Goal: Find specific page/section: Find specific page/section

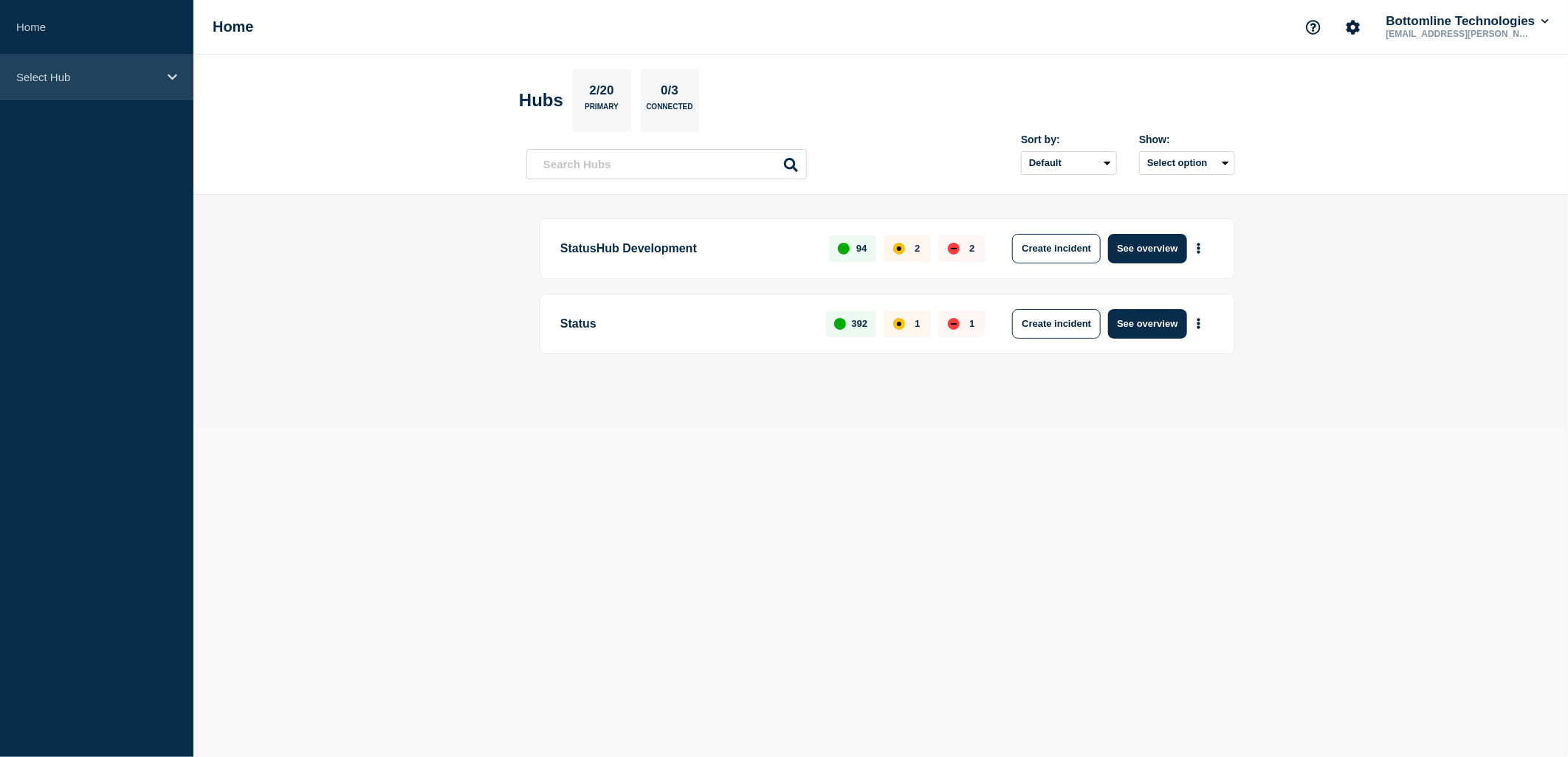
click at [108, 85] on div "Select Hub" at bounding box center [97, 77] width 193 height 45
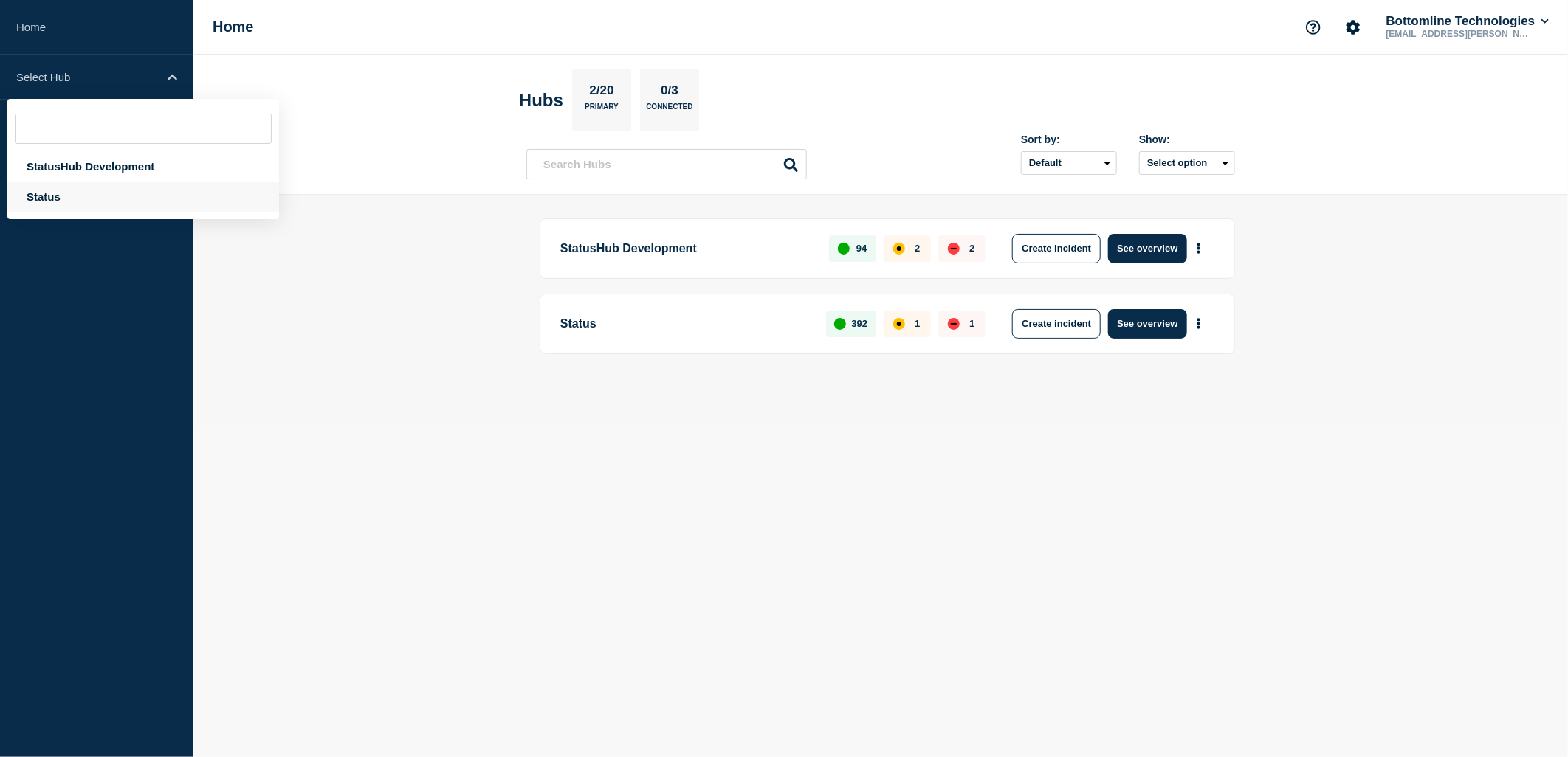
click at [62, 189] on div "Status" at bounding box center [143, 196] width 272 height 31
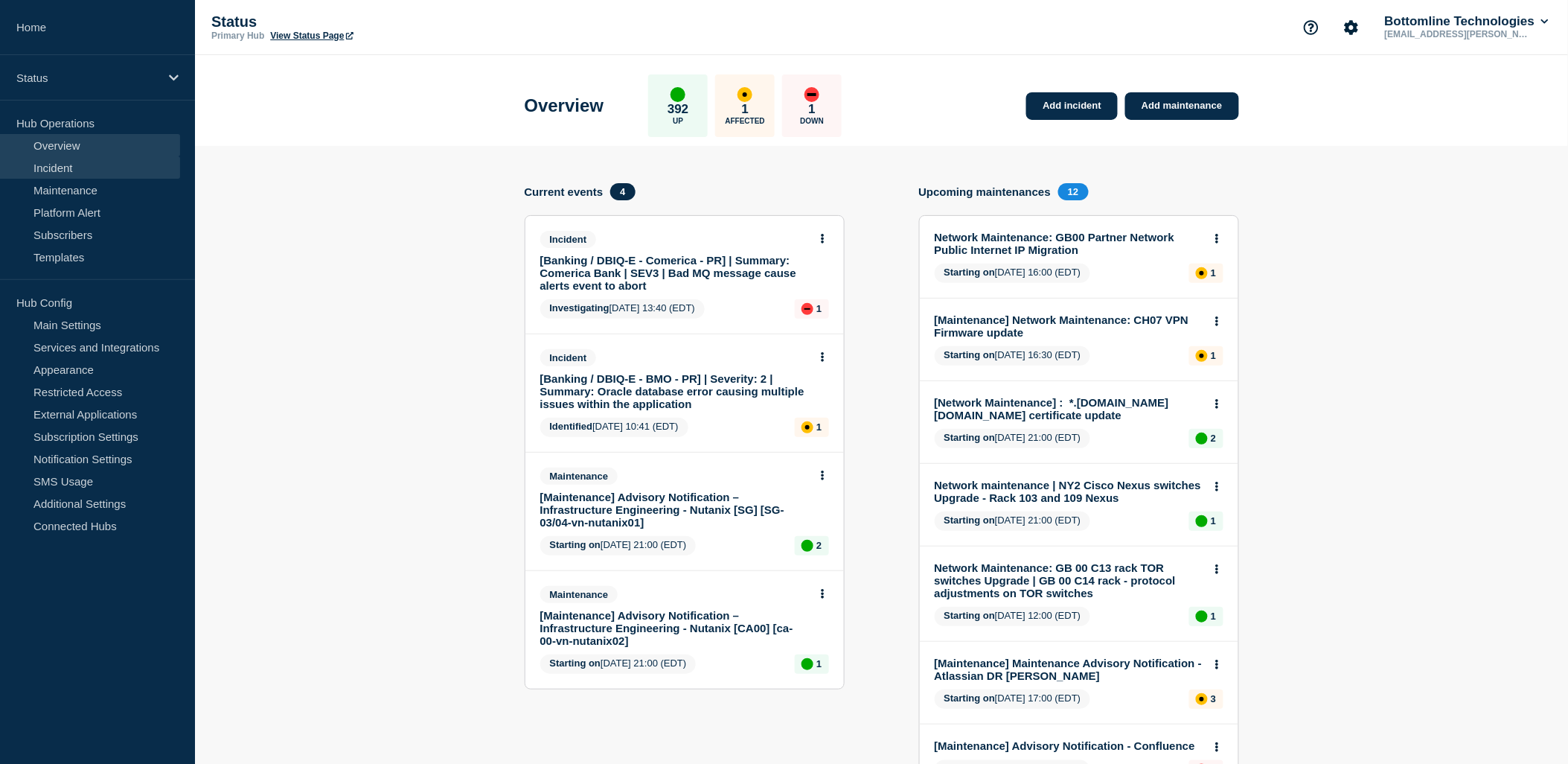
click at [72, 165] on link "Incident" at bounding box center [90, 167] width 180 height 22
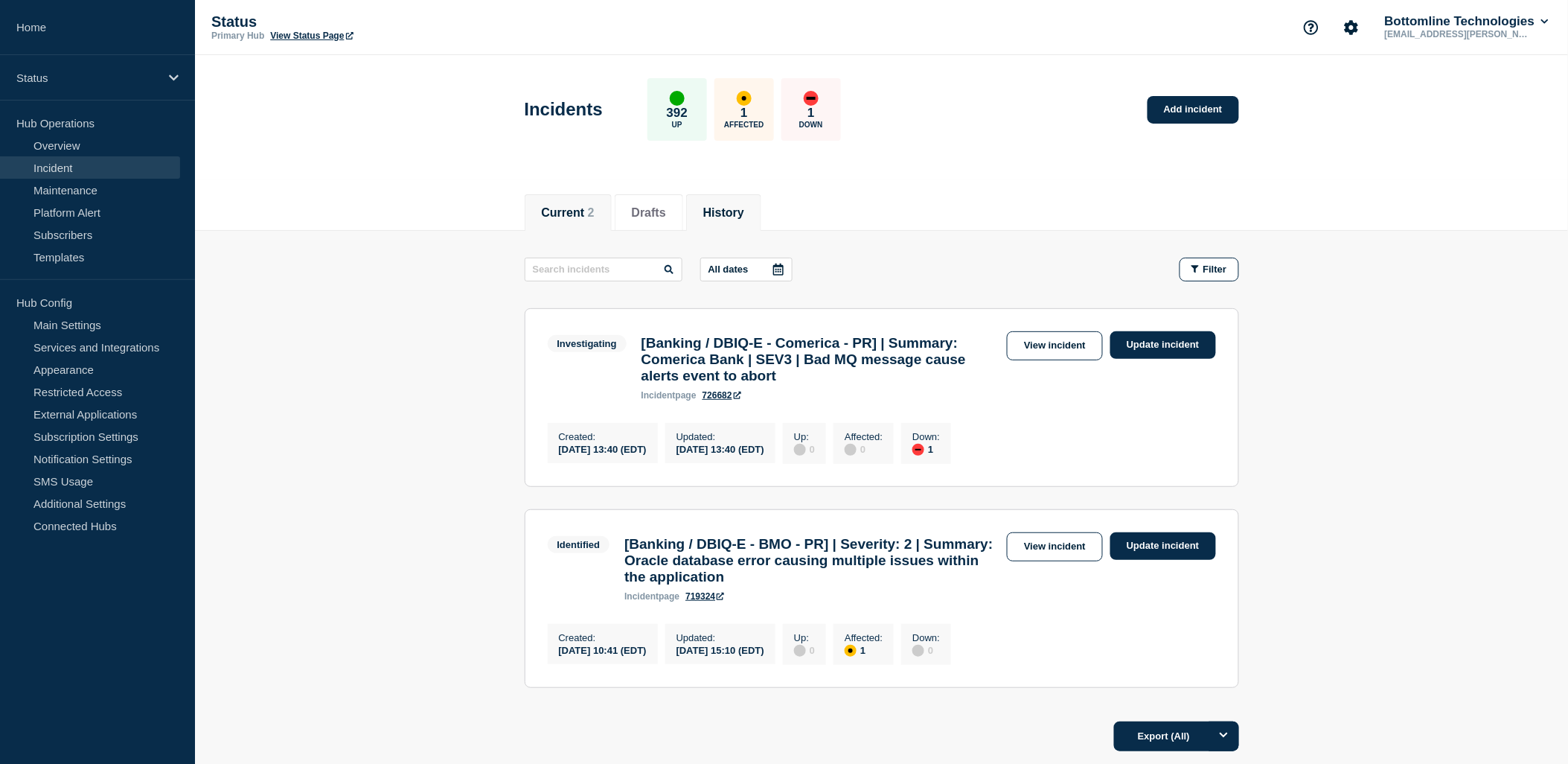
click at [744, 217] on button "History" at bounding box center [724, 213] width 41 height 13
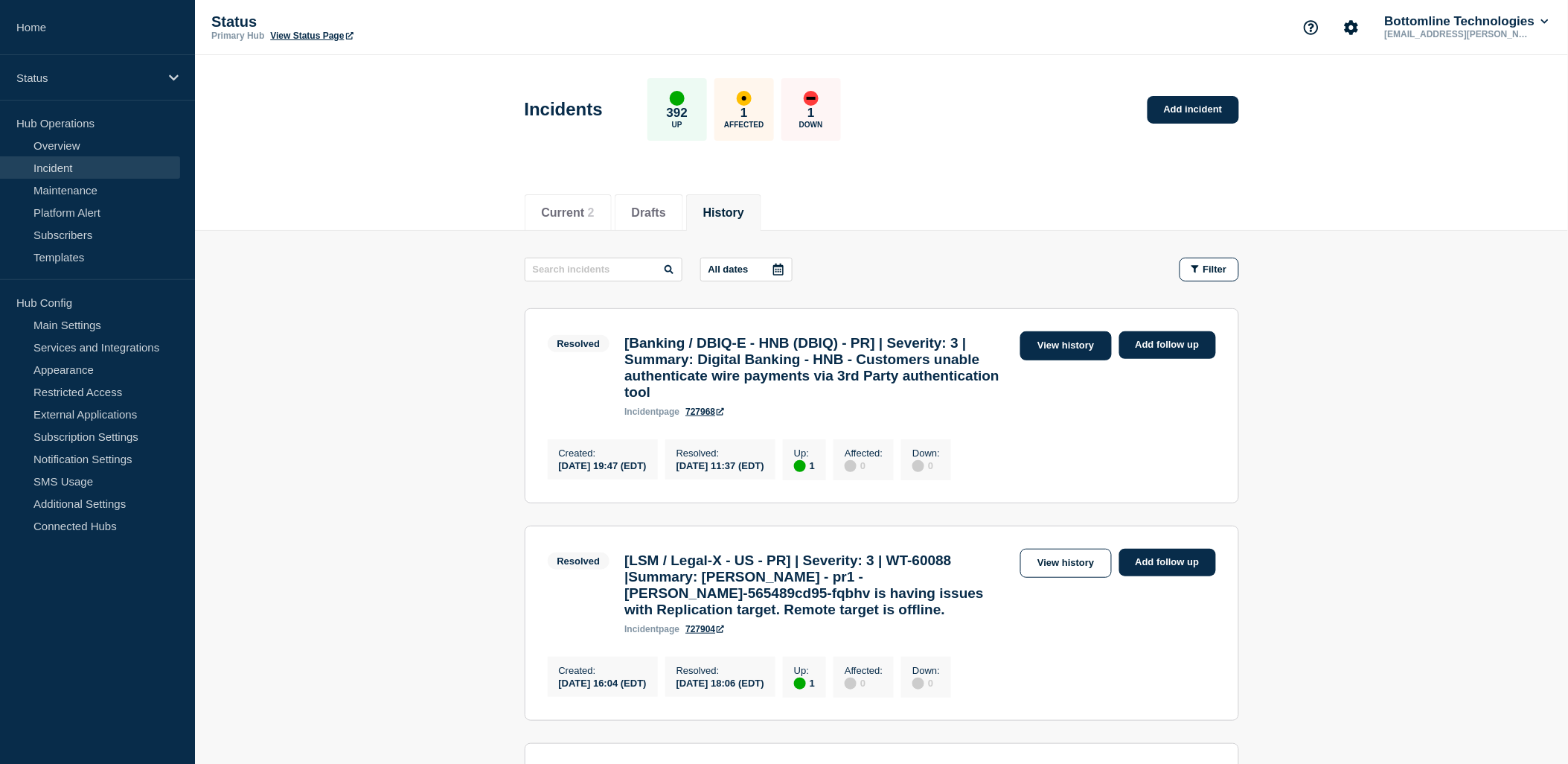
click at [1056, 340] on link "View history" at bounding box center [1065, 346] width 91 height 29
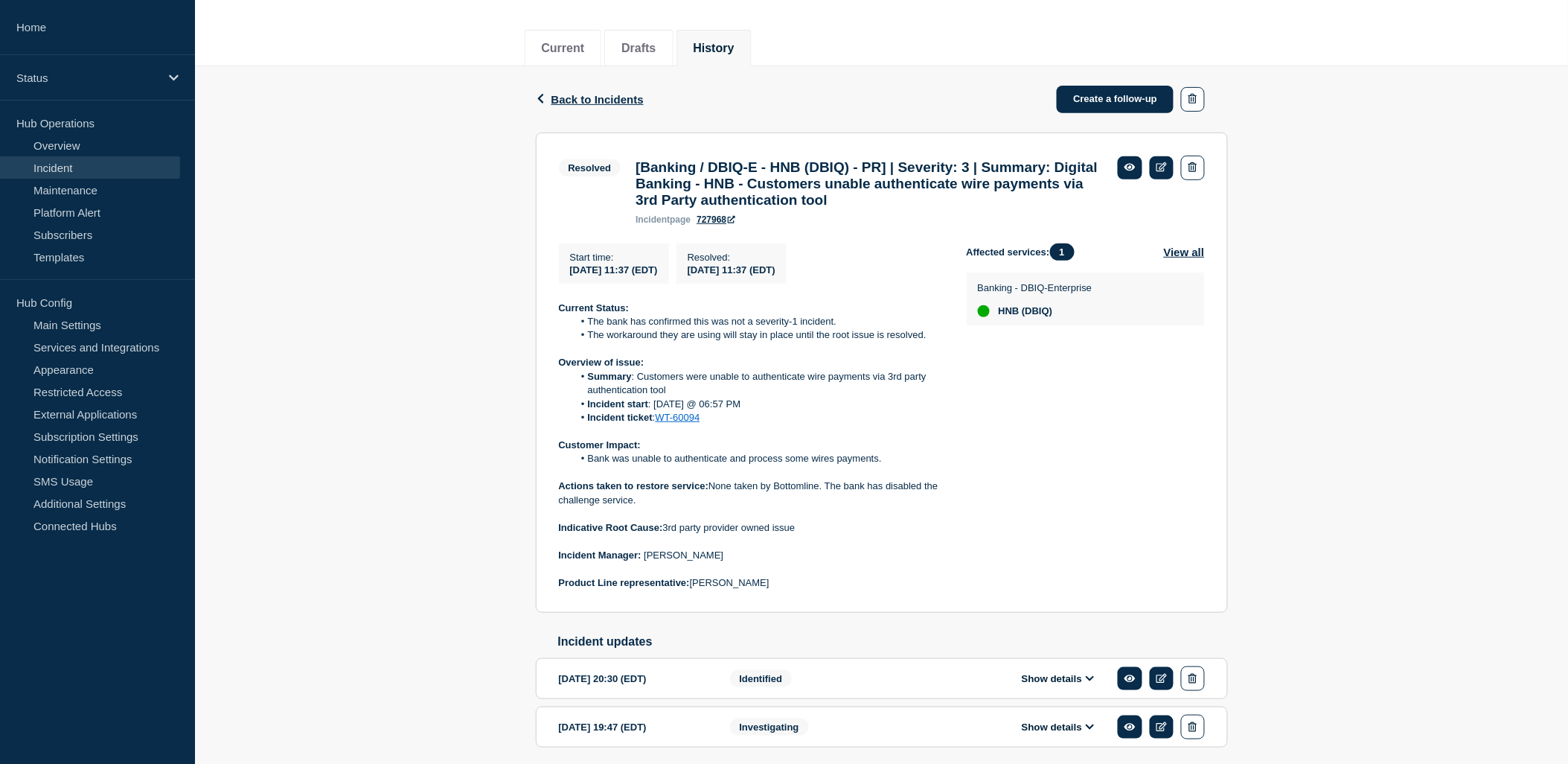
scroll to position [165, 0]
